Goal: Task Accomplishment & Management: Use online tool/utility

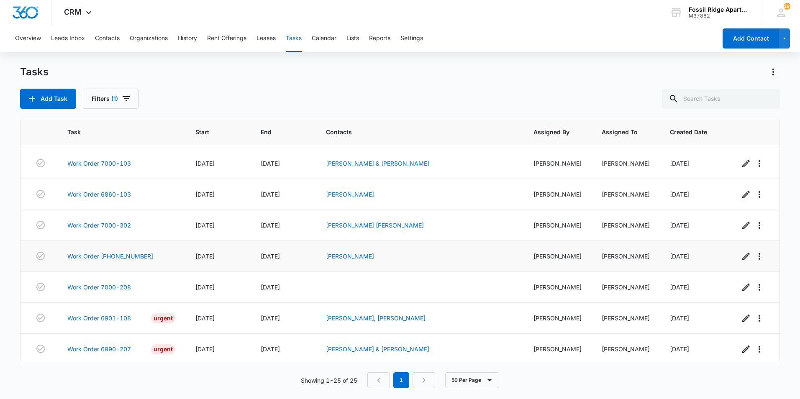
scroll to position [580, 0]
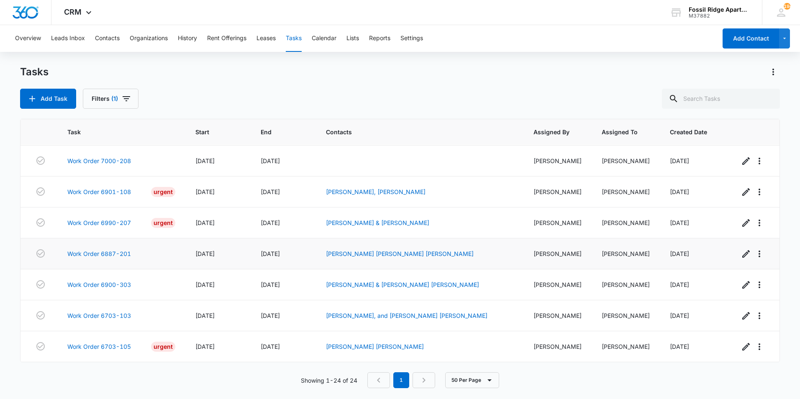
scroll to position [545, 0]
click at [84, 284] on link "Work Order 6900-303" at bounding box center [99, 284] width 64 height 9
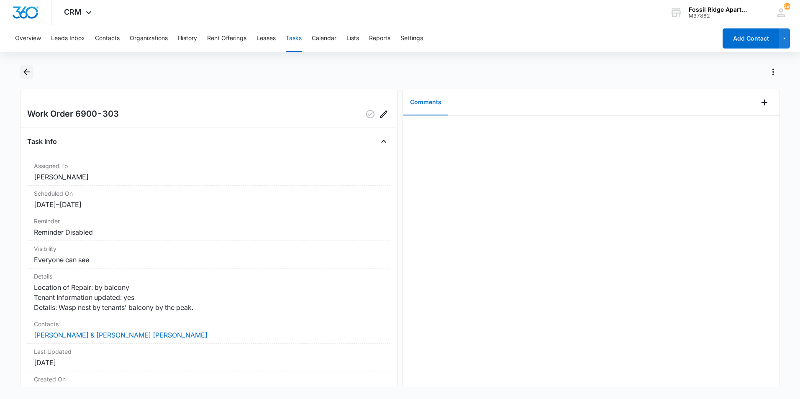
click at [27, 70] on icon "Back" at bounding box center [27, 72] width 10 height 10
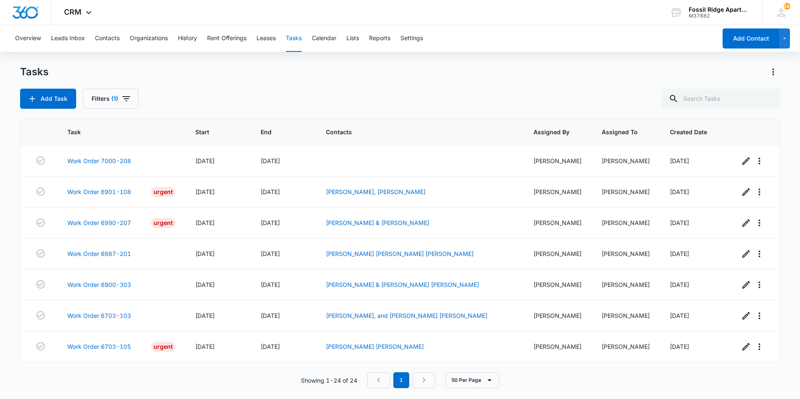
scroll to position [545, 0]
click at [97, 316] on link "Work Order 6703-103" at bounding box center [99, 315] width 64 height 9
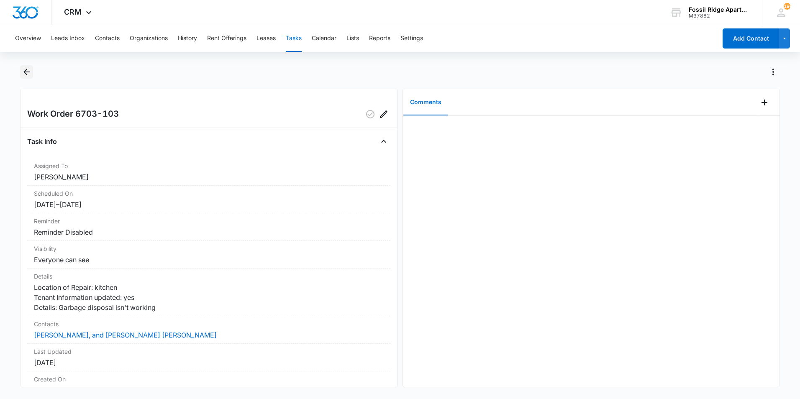
click at [27, 72] on icon "Back" at bounding box center [26, 72] width 7 height 7
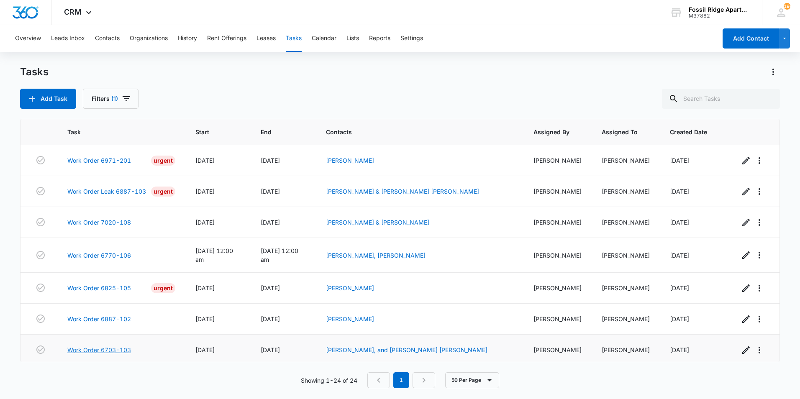
click at [99, 349] on link "Work Order 6703-103" at bounding box center [99, 350] width 64 height 9
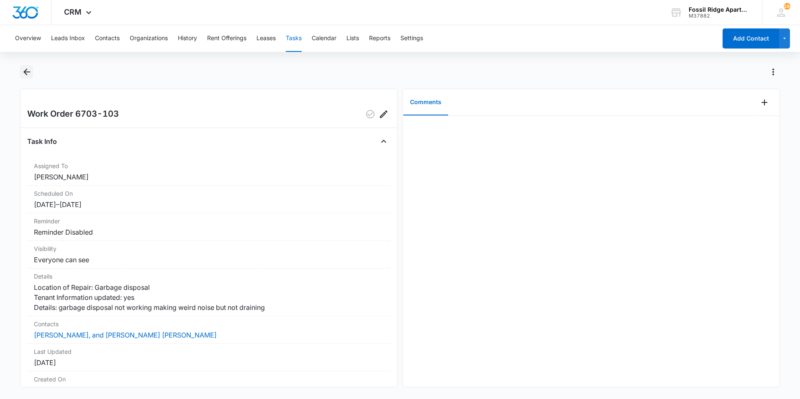
click at [28, 71] on icon "Back" at bounding box center [27, 72] width 10 height 10
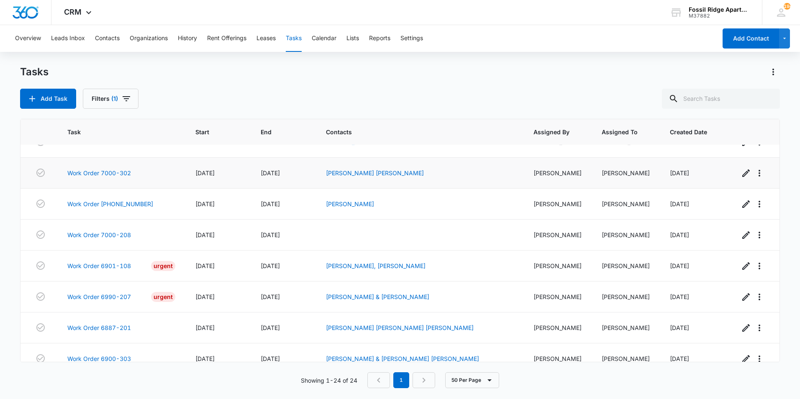
scroll to position [545, 0]
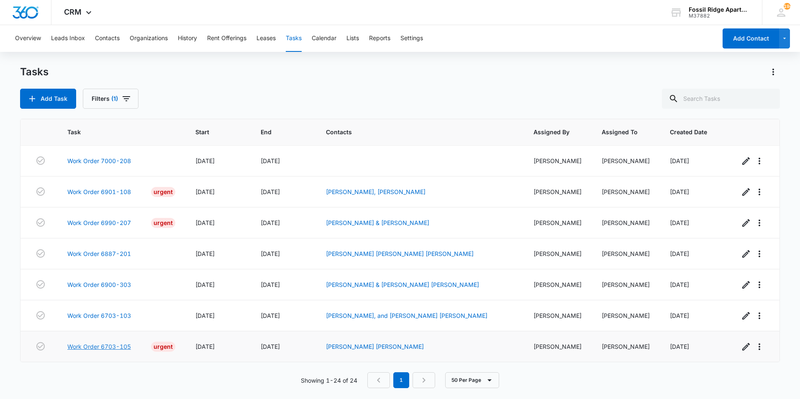
click at [109, 345] on link "Work Order 6703-105" at bounding box center [99, 346] width 64 height 9
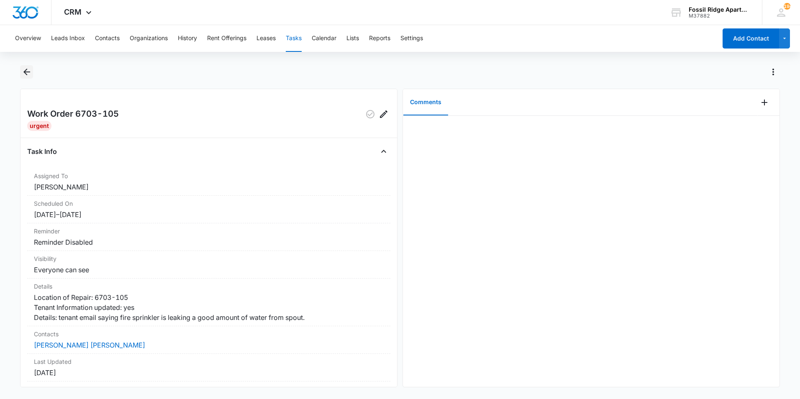
click at [28, 72] on icon "Back" at bounding box center [26, 72] width 7 height 7
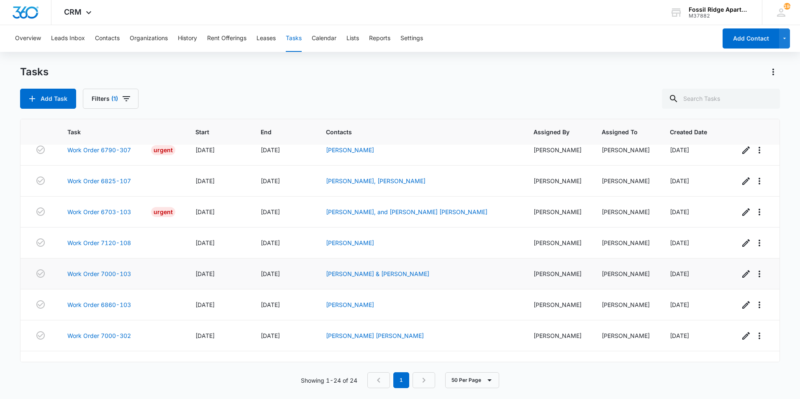
scroll to position [545, 0]
